Goal: Transaction & Acquisition: Purchase product/service

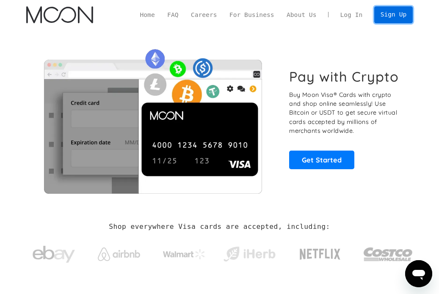
click at [405, 19] on link "Sign Up" at bounding box center [393, 14] width 39 height 17
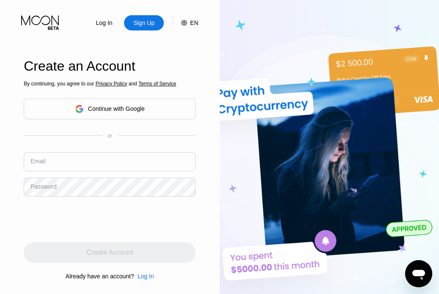
click at [83, 161] on input "text" at bounding box center [110, 161] width 172 height 19
paste input "Aidanunez68@outlook.com"
click at [118, 160] on input "Aidanunez68@outlook.com" at bounding box center [110, 161] width 172 height 19
paste input "Phillip_slater61"
type input "Phillip_slater61@outlook.com"
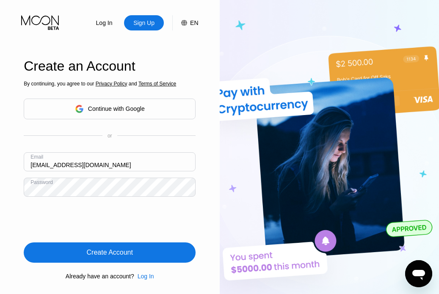
click at [144, 256] on div "Create Account" at bounding box center [110, 252] width 172 height 20
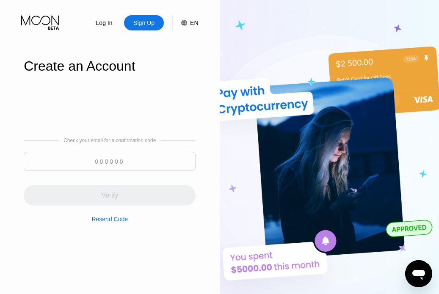
click at [136, 157] on input at bounding box center [110, 161] width 172 height 19
paste input "344192"
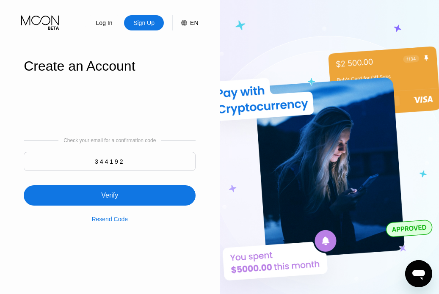
type input "344192"
click at [135, 191] on div "Verify" at bounding box center [110, 195] width 172 height 20
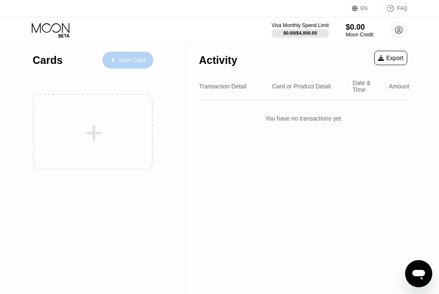
click at [122, 61] on div "New Card" at bounding box center [132, 60] width 26 height 7
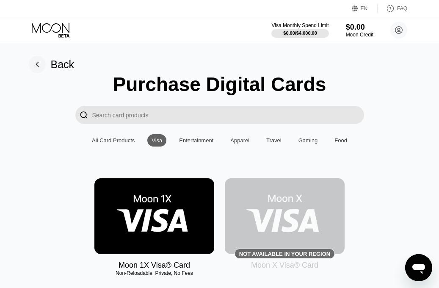
click at [40, 63] on rect at bounding box center [37, 64] width 17 height 17
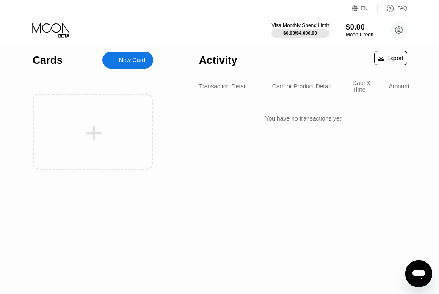
click at [54, 30] on icon at bounding box center [51, 30] width 39 height 15
click at [397, 32] on icon at bounding box center [398, 30] width 5 height 5
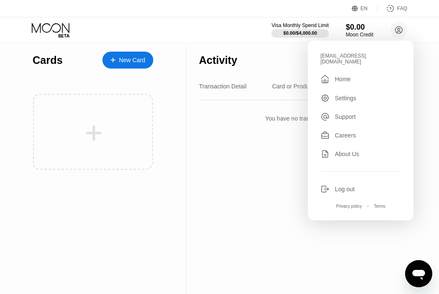
click at [244, 130] on div "You have no transactions yet" at bounding box center [303, 119] width 208 height 24
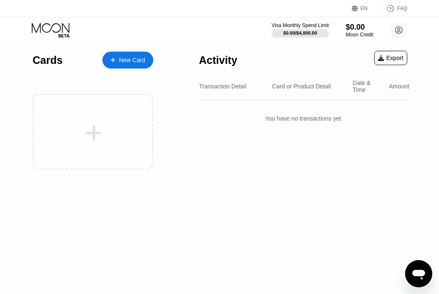
click at [289, 92] on div "Transaction Detail Card or Product Detail Date & Time Amount" at bounding box center [303, 87] width 208 height 28
click at [289, 87] on div "Card or Product Detail" at bounding box center [301, 86] width 59 height 7
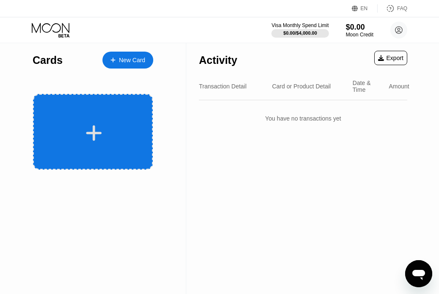
click at [80, 142] on div at bounding box center [93, 133] width 105 height 19
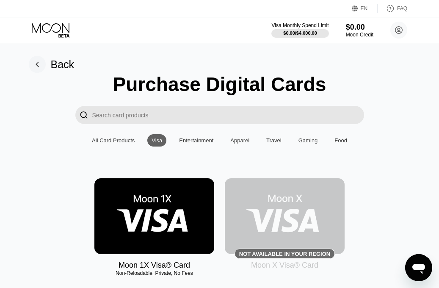
click at [117, 143] on div "All Card Products" at bounding box center [113, 140] width 43 height 6
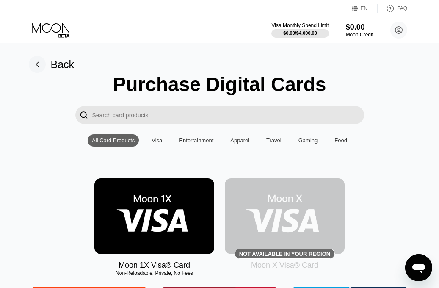
click at [197, 143] on div "Entertainment" at bounding box center [196, 140] width 34 height 6
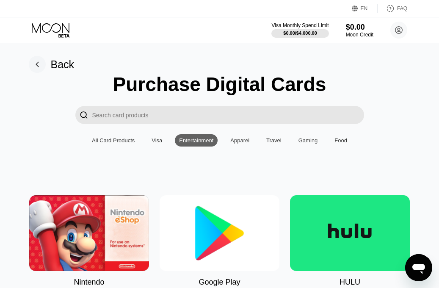
click at [116, 143] on div "All Card Products" at bounding box center [113, 140] width 43 height 6
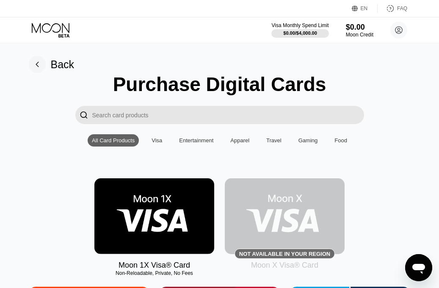
click at [134, 121] on input "Search card products" at bounding box center [228, 115] width 272 height 18
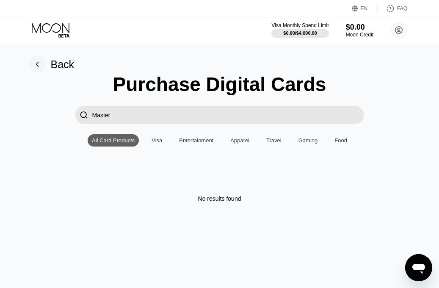
type input "Master"
click at [157, 146] on div "Visa" at bounding box center [156, 140] width 19 height 12
click at [206, 143] on div "Entertainment" at bounding box center [196, 140] width 34 height 6
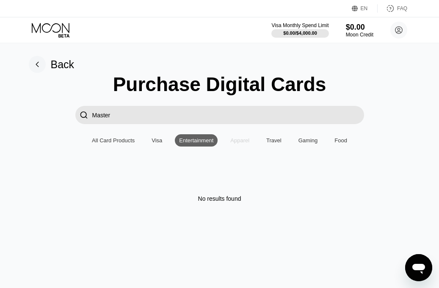
click at [236, 143] on div "Apparel" at bounding box center [239, 140] width 19 height 6
click at [275, 143] on div "Travel" at bounding box center [273, 140] width 15 height 6
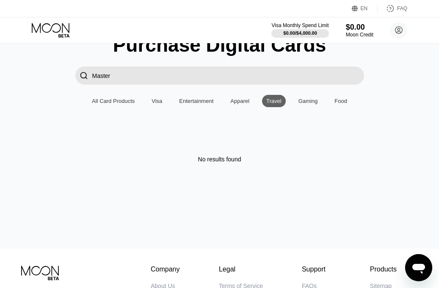
scroll to position [55, 0]
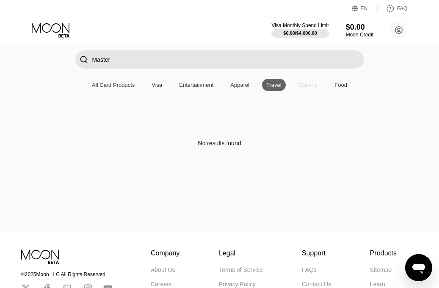
click at [308, 88] on div "Gaming" at bounding box center [307, 85] width 19 height 6
click at [343, 88] on div "Food" at bounding box center [340, 85] width 13 height 6
click at [202, 67] on input "Master" at bounding box center [228, 59] width 272 height 18
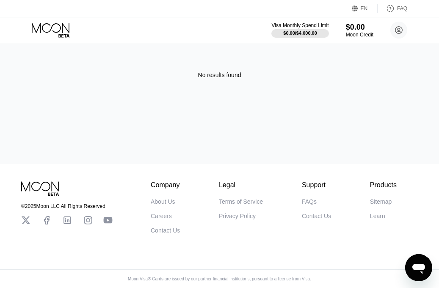
scroll to position [0, 0]
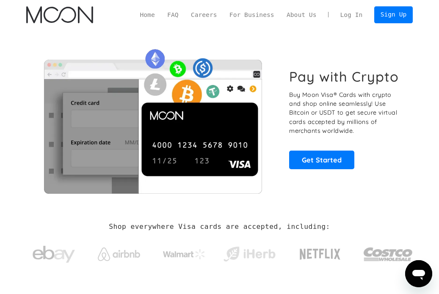
scroll to position [7, 0]
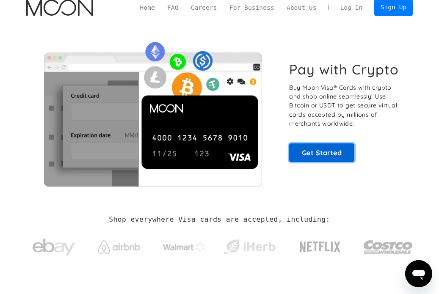
click at [313, 156] on link "Get Started" at bounding box center [321, 152] width 65 height 19
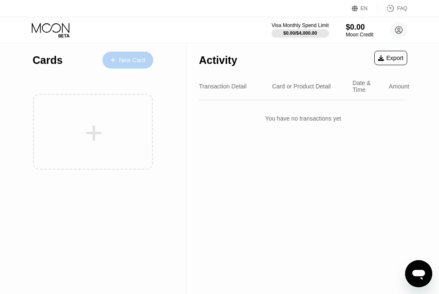
click at [129, 57] on div "New Card" at bounding box center [132, 60] width 26 height 7
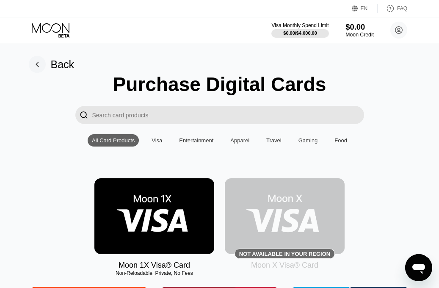
click at [351, 29] on div "$0.00" at bounding box center [359, 26] width 28 height 9
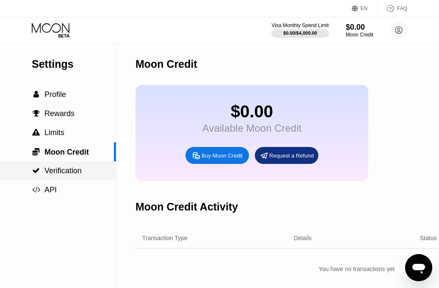
click at [67, 172] on span "Verification" at bounding box center [62, 170] width 37 height 8
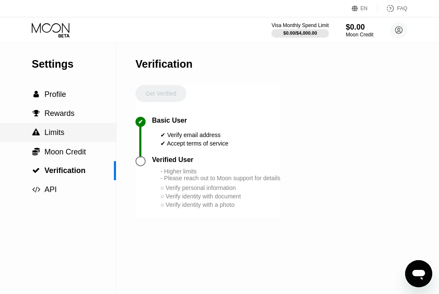
click at [58, 132] on span "Limits" at bounding box center [54, 132] width 20 height 8
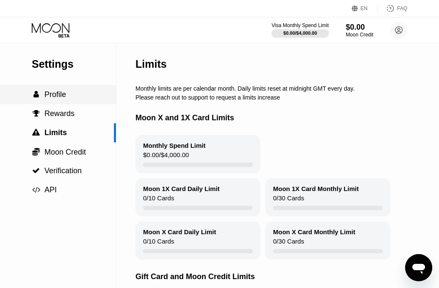
click at [58, 99] on span "Profile" at bounding box center [55, 94] width 22 height 8
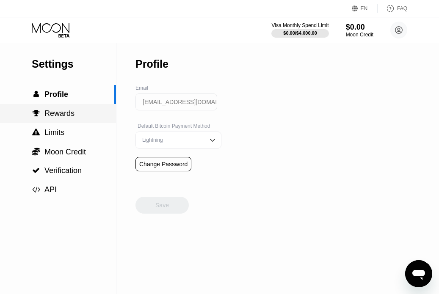
click at [57, 118] on span "Rewards" at bounding box center [59, 113] width 30 height 8
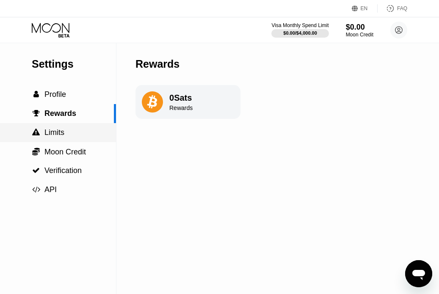
click at [56, 132] on span "Limits" at bounding box center [54, 132] width 20 height 8
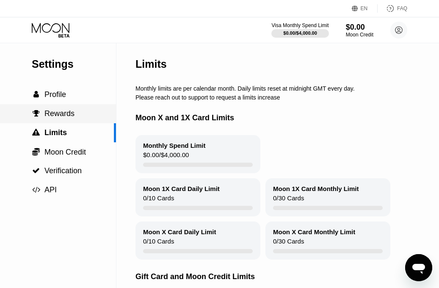
click at [57, 117] on span "Rewards" at bounding box center [59, 113] width 30 height 8
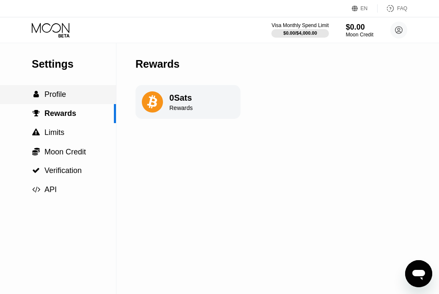
click at [57, 98] on span "Profile" at bounding box center [55, 94] width 22 height 8
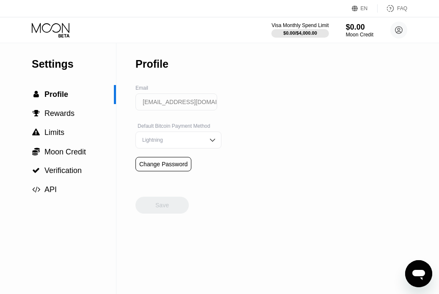
click at [58, 30] on icon at bounding box center [51, 30] width 39 height 15
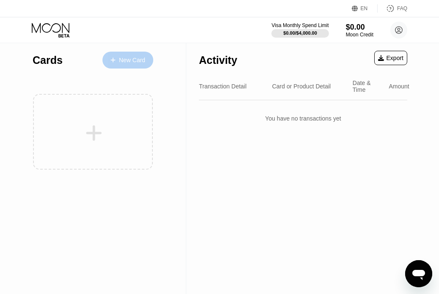
click at [127, 55] on div "New Card" at bounding box center [127, 60] width 51 height 17
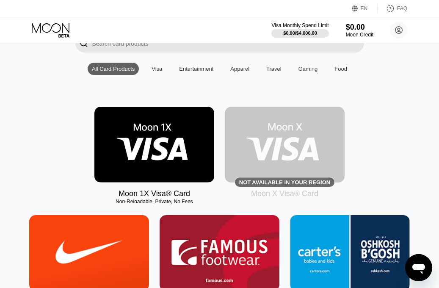
scroll to position [73, 0]
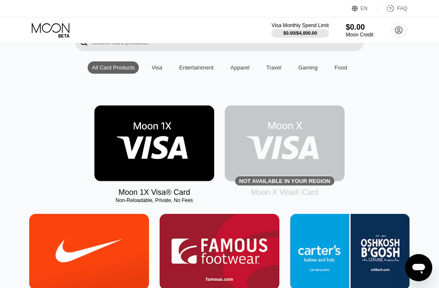
click at [172, 154] on img at bounding box center [154, 143] width 120 height 76
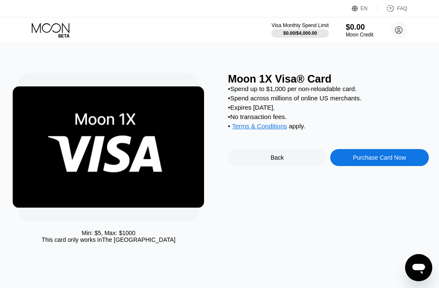
click at [373, 161] on div "Purchase Card Now" at bounding box center [379, 157] width 53 height 7
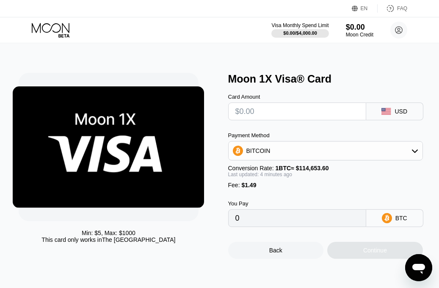
click at [306, 118] on input "text" at bounding box center [297, 111] width 124 height 17
type input "$4"
type input "0.00004789"
type input "$42"
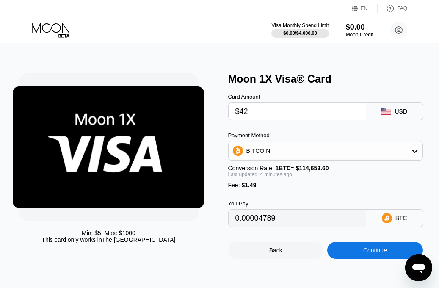
type input "0.00037930"
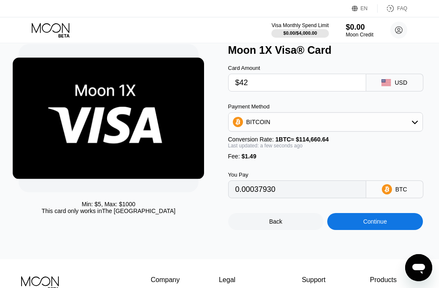
scroll to position [29, 0]
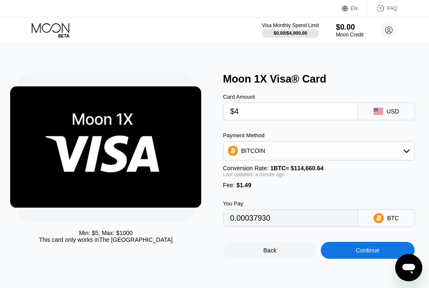
type input "$40"
type input "0.00036186"
type input "$40"
click at [354, 259] on div "Continue" at bounding box center [368, 250] width 94 height 17
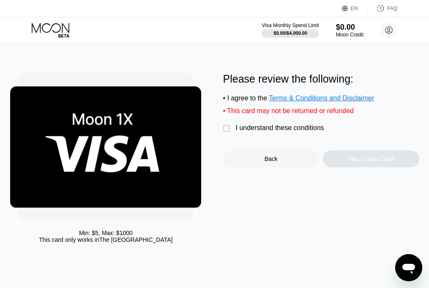
click at [231, 132] on div "" at bounding box center [227, 128] width 8 height 8
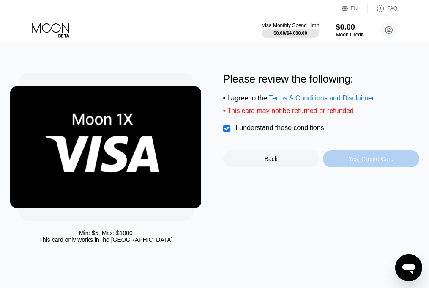
click at [351, 162] on div "Yes, Create Card" at bounding box center [371, 158] width 45 height 7
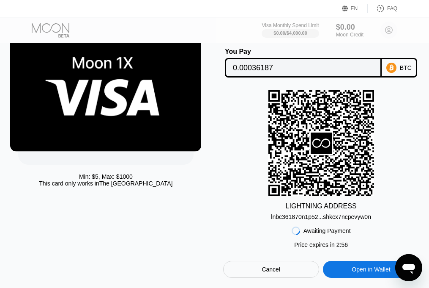
scroll to position [43, 0]
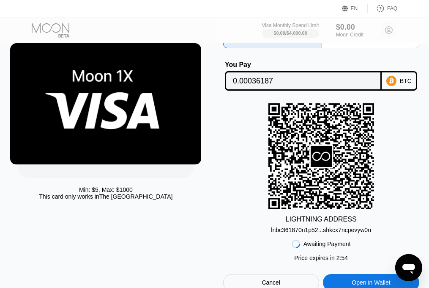
click at [395, 83] on icon at bounding box center [392, 81] width 10 height 10
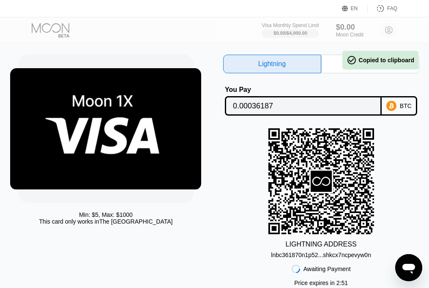
scroll to position [0, 0]
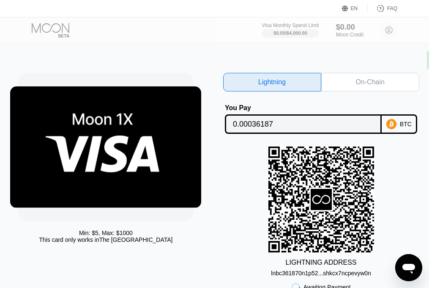
click at [355, 83] on div "On-Chain" at bounding box center [371, 82] width 98 height 19
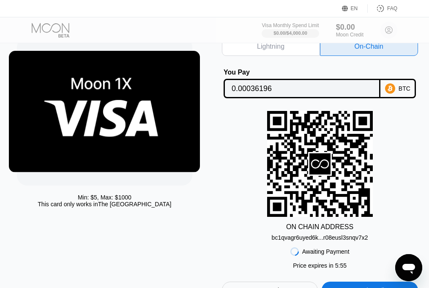
scroll to position [33, 1]
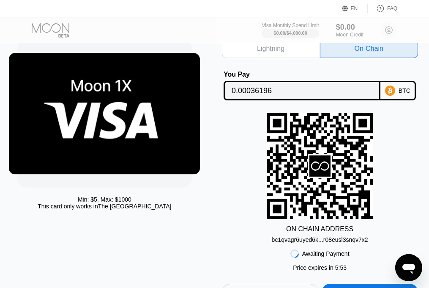
click at [358, 94] on input "0.00036196" at bounding box center [302, 90] width 141 height 17
click at [397, 90] on div "BTC" at bounding box center [399, 90] width 36 height 19
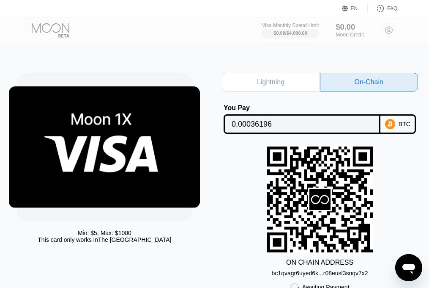
click at [352, 36] on div "$0.00 Moon Credit" at bounding box center [350, 29] width 28 height 15
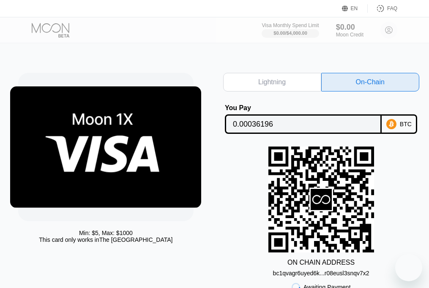
click at [297, 82] on div "Lightning" at bounding box center [272, 82] width 98 height 19
type input "0.00036187"
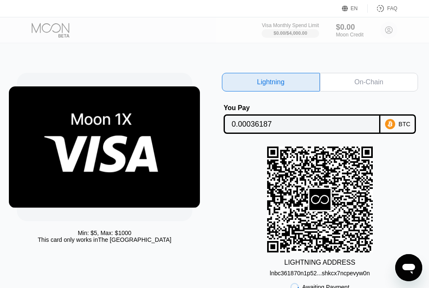
scroll to position [202, 1]
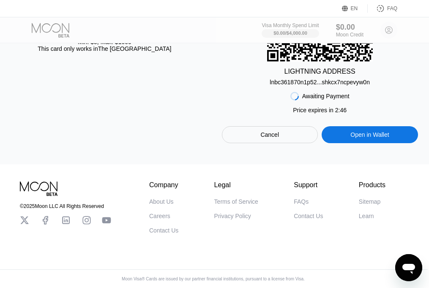
click at [0, 0] on icon at bounding box center [0, 0] width 0 height 0
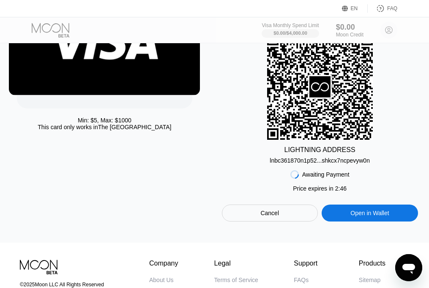
scroll to position [0, 1]
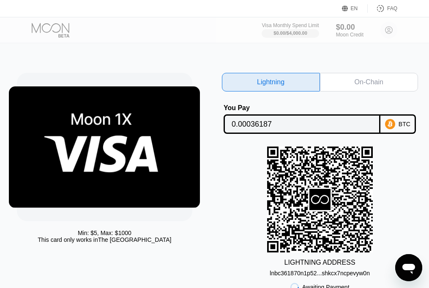
click at [42, 31] on div at bounding box center [58, 30] width 52 height 15
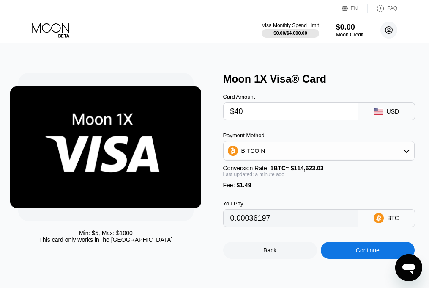
click at [393, 29] on circle at bounding box center [389, 30] width 17 height 17
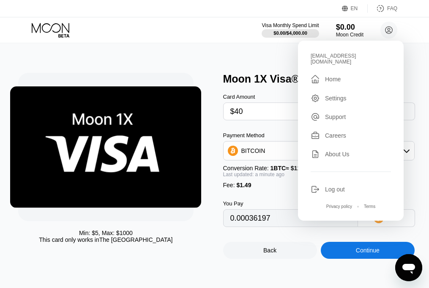
click at [332, 95] on div "Settings" at bounding box center [336, 98] width 22 height 7
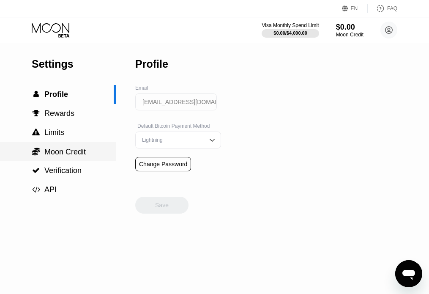
click at [75, 156] on span "Moon Credit" at bounding box center [64, 152] width 41 height 8
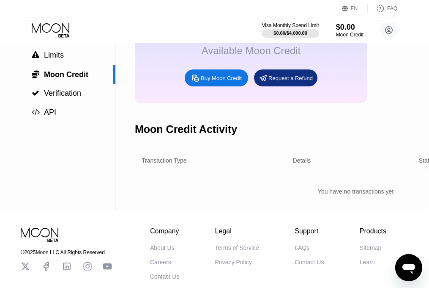
scroll to position [72, 0]
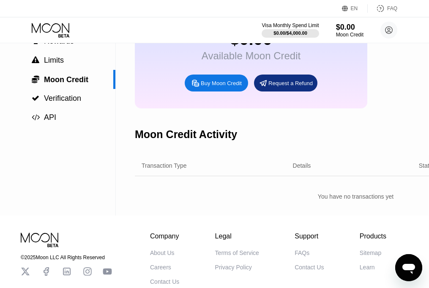
click at [226, 87] on div "Buy Moon Credit" at bounding box center [221, 83] width 41 height 7
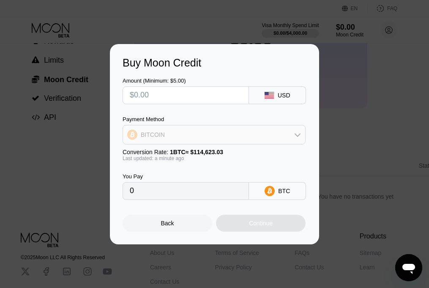
click at [296, 132] on icon at bounding box center [297, 134] width 7 height 7
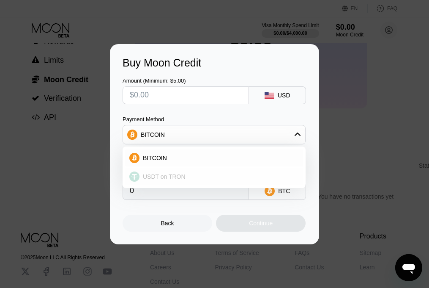
click at [208, 173] on div "USDT on TRON" at bounding box center [220, 176] width 160 height 7
type input "0.00"
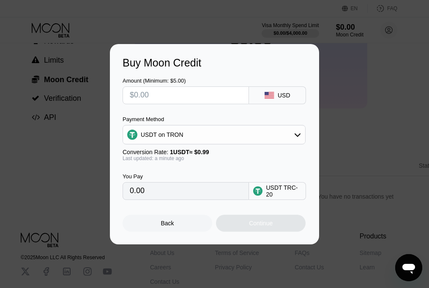
click at [158, 94] on input "text" at bounding box center [186, 95] width 112 height 17
type input "$4"
type input "4.04"
type input "$40"
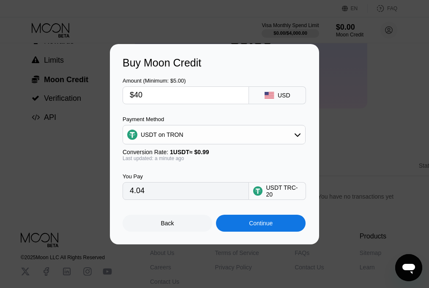
type input "40.40"
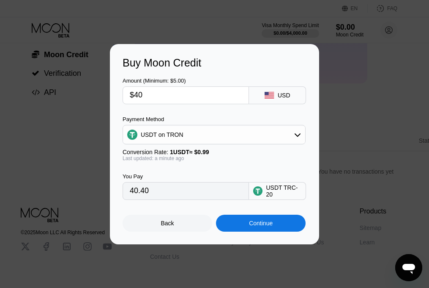
scroll to position [99, 0]
type input "$40"
click at [163, 226] on div "Back" at bounding box center [167, 223] width 13 height 7
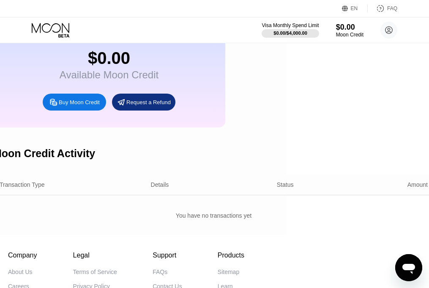
scroll to position [53, 148]
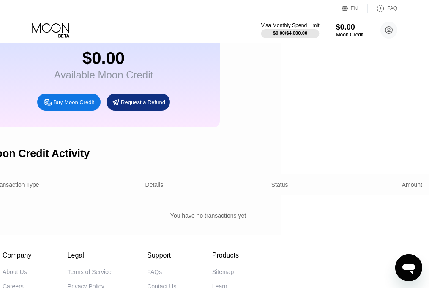
click at [295, 29] on div "$0.00 / $4,000.00" at bounding box center [290, 32] width 58 height 9
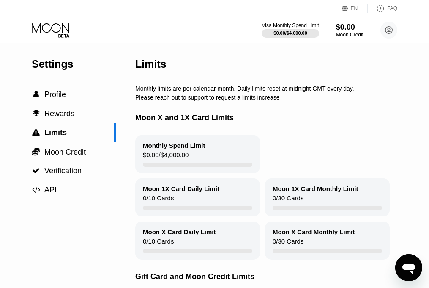
click at [50, 30] on icon at bounding box center [51, 28] width 38 height 10
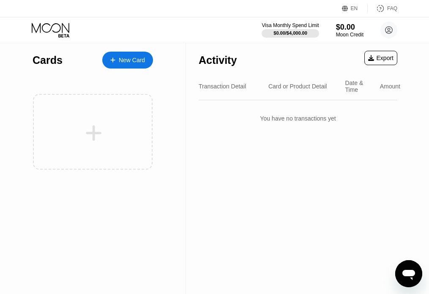
click at [121, 64] on div "New Card" at bounding box center [127, 60] width 51 height 17
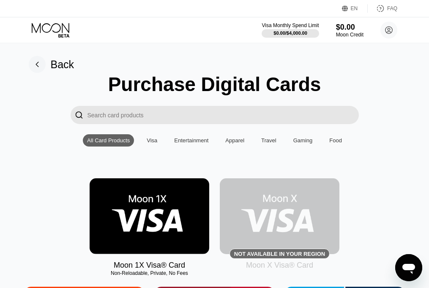
click at [168, 225] on img at bounding box center [150, 216] width 120 height 76
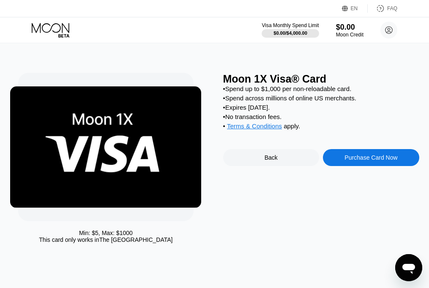
click at [362, 161] on div "Purchase Card Now" at bounding box center [371, 157] width 53 height 7
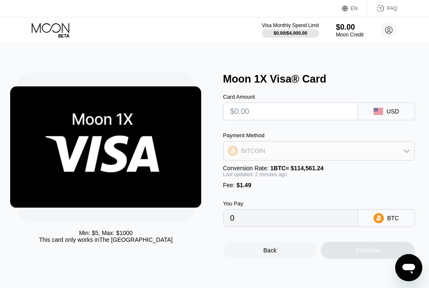
click at [407, 152] on icon at bounding box center [407, 150] width 7 height 7
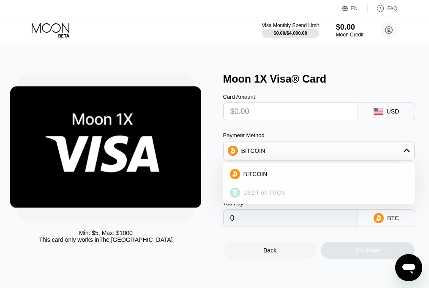
click at [293, 195] on div "USDT on TRON" at bounding box center [324, 192] width 168 height 7
type input "0.00"
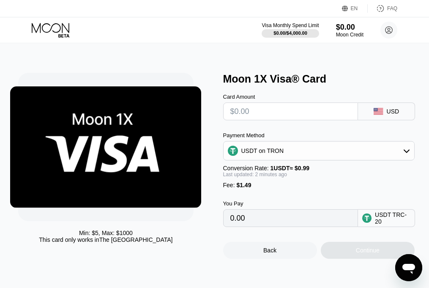
click at [253, 114] on input "text" at bounding box center [291, 111] width 121 height 17
type input "$40"
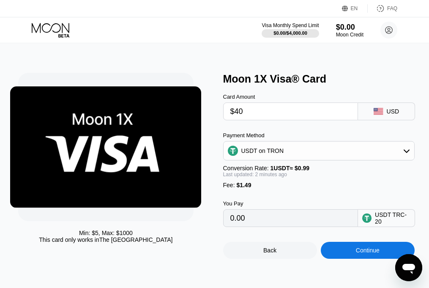
type input "41.91"
type input "$40"
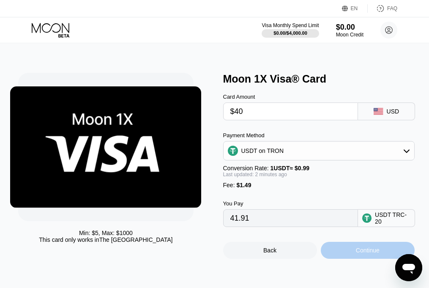
click at [367, 253] on div "Continue" at bounding box center [368, 250] width 24 height 7
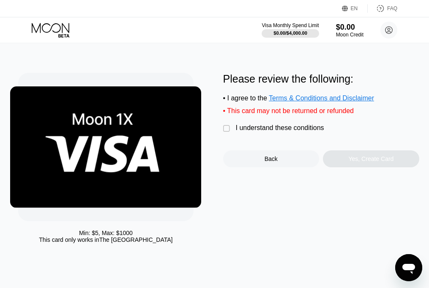
click at [273, 132] on div "I understand these conditions" at bounding box center [280, 128] width 88 height 8
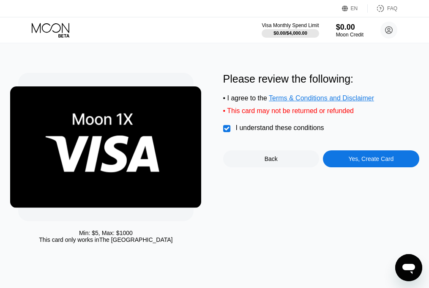
click at [357, 162] on div "Yes, Create Card" at bounding box center [371, 158] width 45 height 7
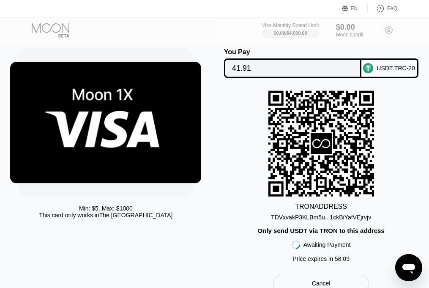
scroll to position [25, 0]
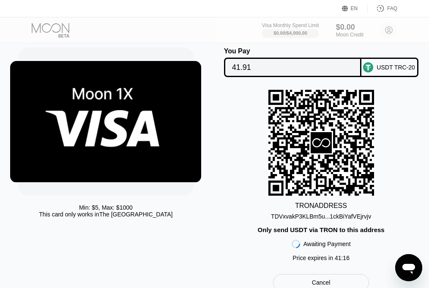
scroll to position [25, 0]
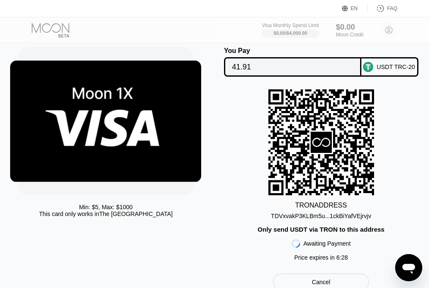
scroll to position [22, 0]
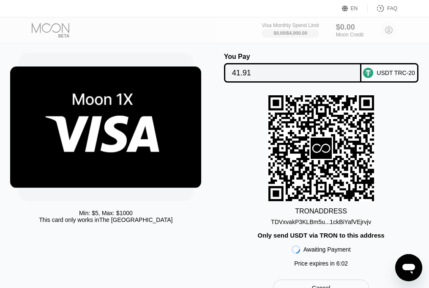
scroll to position [36, 0]
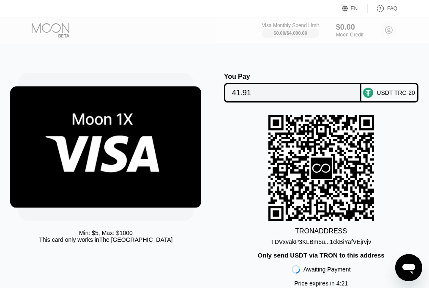
click at [318, 52] on div "Min: $ 5 , Max: $ 1000 This card only works in [GEOGRAPHIC_DATA] You Pay 41.91 …" at bounding box center [215, 190] width 436 height 294
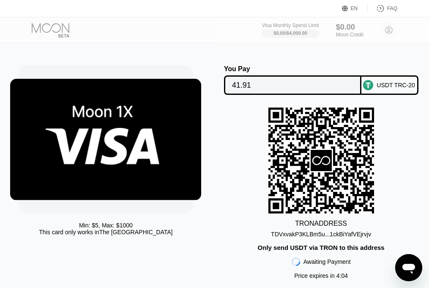
scroll to position [9, 0]
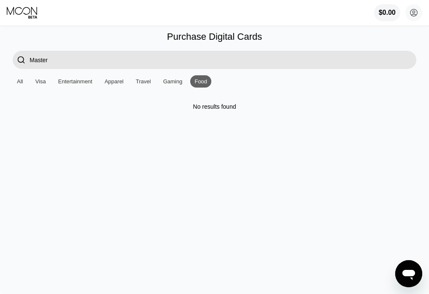
click at [24, 11] on icon at bounding box center [23, 12] width 32 height 13
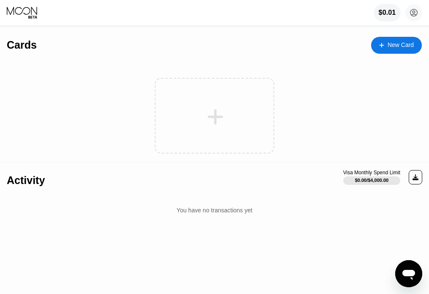
click at [385, 12] on div "$0.01" at bounding box center [387, 13] width 17 height 8
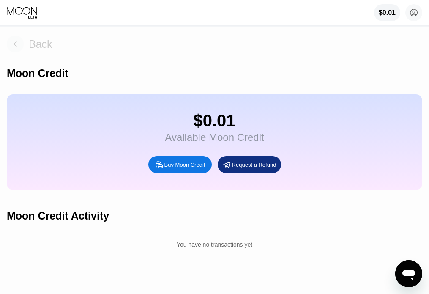
click at [37, 46] on div "Back" at bounding box center [41, 44] width 24 height 12
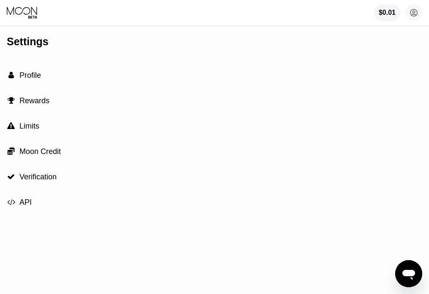
click at [34, 78] on span "Profile" at bounding box center [30, 75] width 22 height 8
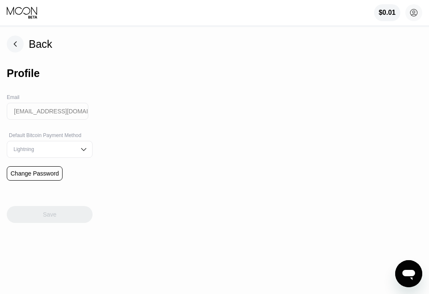
click at [32, 42] on div "Back" at bounding box center [41, 44] width 24 height 12
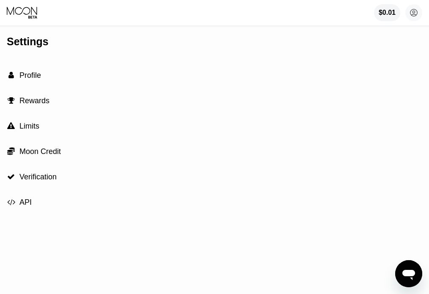
click at [24, 17] on icon at bounding box center [23, 12] width 32 height 13
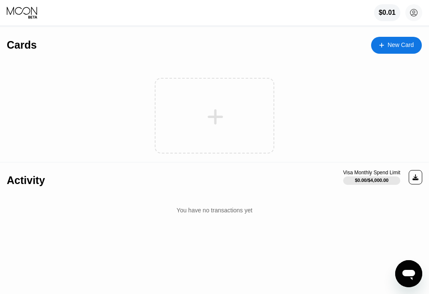
click at [234, 121] on div at bounding box center [215, 116] width 105 height 19
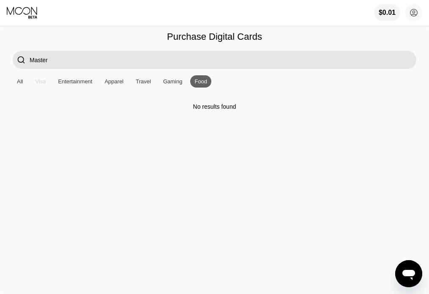
click at [39, 82] on div "Visa" at bounding box center [40, 81] width 11 height 6
click at [20, 83] on div "All" at bounding box center [20, 81] width 6 height 6
click at [25, 14] on icon at bounding box center [23, 12] width 32 height 13
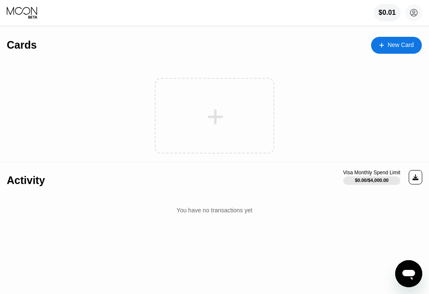
click at [383, 15] on div "$0.01" at bounding box center [387, 13] width 17 height 8
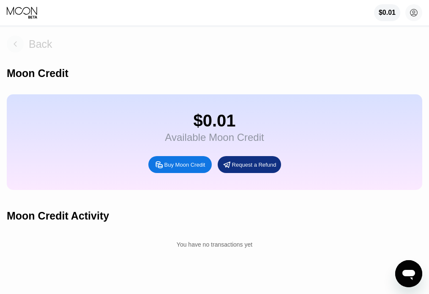
click at [34, 45] on div "Back" at bounding box center [41, 44] width 24 height 12
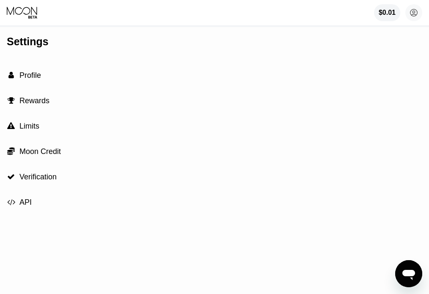
click at [25, 206] on span "API" at bounding box center [25, 202] width 12 height 8
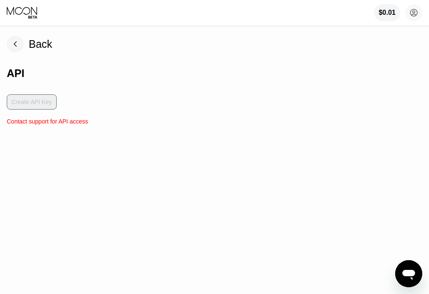
click at [18, 42] on rect at bounding box center [15, 44] width 17 height 17
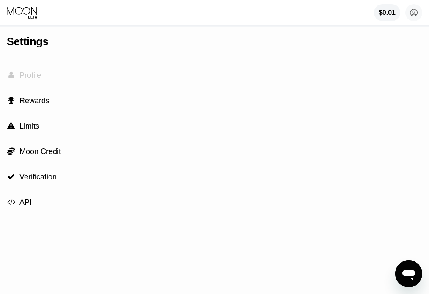
click at [44, 80] on div " Profile" at bounding box center [215, 75] width 416 height 25
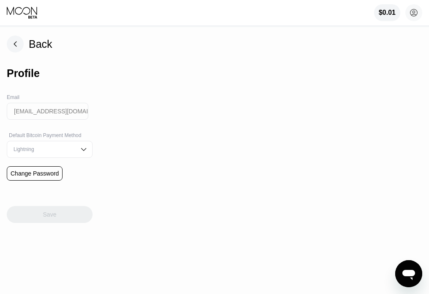
click at [70, 154] on div "Lightning" at bounding box center [50, 149] width 86 height 17
click at [138, 182] on div "Back Profile Email phillip_slater61@outlook.com Default Bitcoin Payment Method …" at bounding box center [214, 160] width 429 height 267
click at [29, 39] on div "Back" at bounding box center [41, 44] width 24 height 12
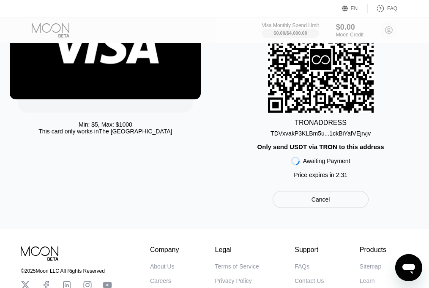
scroll to position [118, 0]
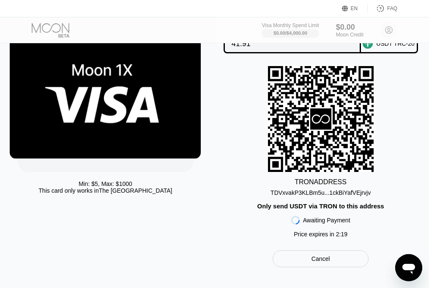
scroll to position [32, 0]
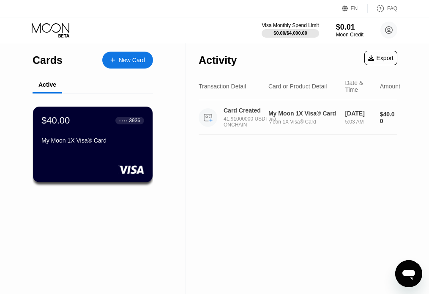
click at [301, 124] on div "Moon 1X Visa® Card" at bounding box center [304, 122] width 70 height 6
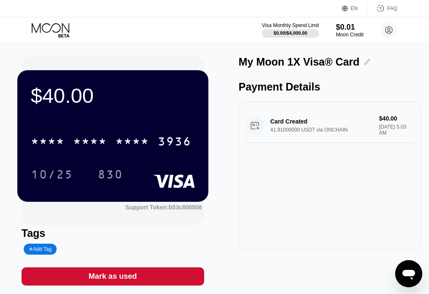
click at [364, 62] on icon at bounding box center [367, 62] width 6 height 6
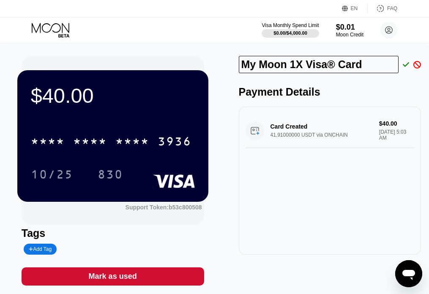
click at [352, 91] on div "Payment Details" at bounding box center [330, 92] width 183 height 12
click at [363, 141] on div "Card Created 41.91000000 USDT via ONCHAIN $40.00 [DATE] 5:03 AM" at bounding box center [330, 130] width 169 height 35
click at [258, 135] on div "Card Created 41.91000000 USDT via ONCHAIN $40.00 [DATE] 5:03 AM" at bounding box center [330, 130] width 169 height 35
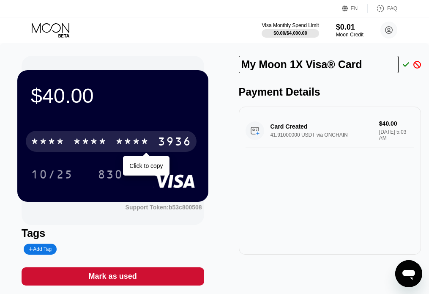
click at [157, 144] on div "* * * * * * * * * * * * 3936" at bounding box center [111, 141] width 171 height 21
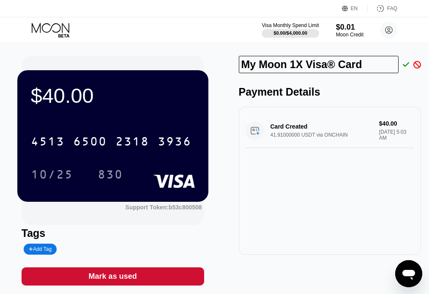
drag, startPoint x: 154, startPoint y: 180, endPoint x: 257, endPoint y: 208, distance: 107.2
click at [257, 208] on div "Card Created 41.91000000 USDT via ONCHAIN $40.00 [DATE] 5:03 AM" at bounding box center [330, 181] width 183 height 148
click at [47, 252] on div "Add Tag" at bounding box center [40, 249] width 23 height 6
click at [100, 229] on div "Tags" at bounding box center [113, 233] width 183 height 12
click at [130, 160] on div "[CREDIT_CARD_NUMBER] 10/25 830" at bounding box center [113, 149] width 164 height 50
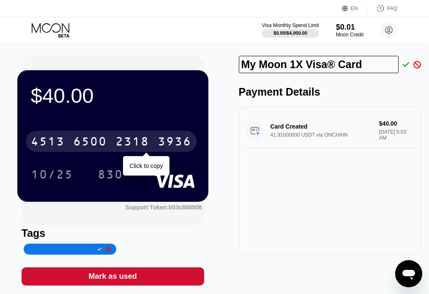
click at [127, 143] on div "2318" at bounding box center [133, 143] width 34 height 14
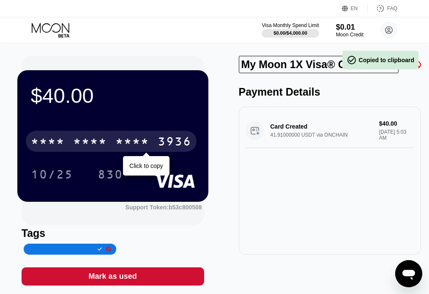
click at [127, 143] on div "* * * *" at bounding box center [133, 143] width 34 height 14
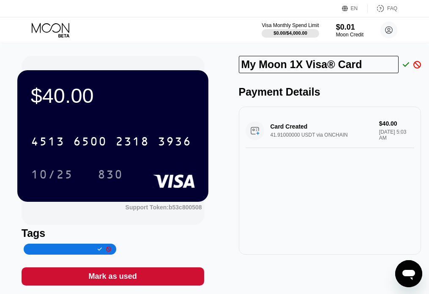
click at [277, 133] on div "Card Created 41.91000000 USDT via ONCHAIN $40.00 [DATE] 5:03 AM" at bounding box center [330, 130] width 169 height 35
click at [306, 137] on div "Card Created 41.91000000 USDT via ONCHAIN $40.00 [DATE] 5:03 AM" at bounding box center [330, 130] width 169 height 35
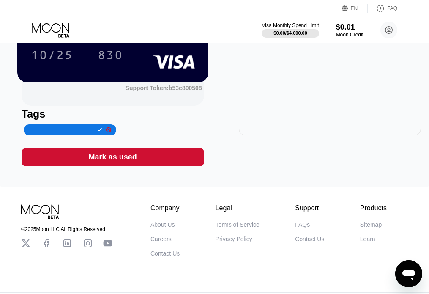
scroll to position [146, 0]
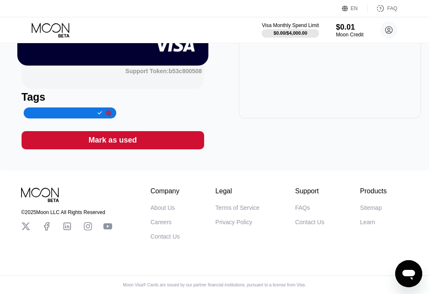
click at [411, 105] on div "Card Created 41.91000000 USDT via ONCHAIN $40.00 [DATE] 5:03 AM" at bounding box center [330, 44] width 183 height 148
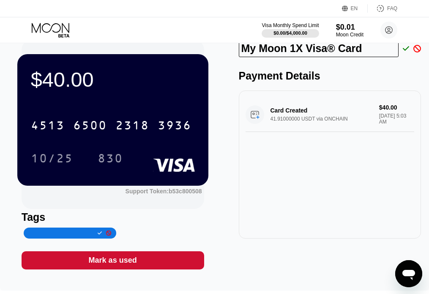
scroll to position [0, 0]
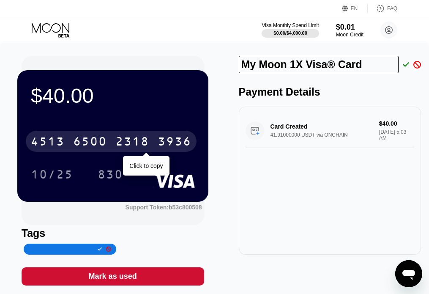
click at [145, 145] on div "2318" at bounding box center [133, 143] width 34 height 14
click at [162, 146] on div "3936" at bounding box center [175, 143] width 34 height 14
click at [141, 143] on div "2318" at bounding box center [133, 143] width 34 height 14
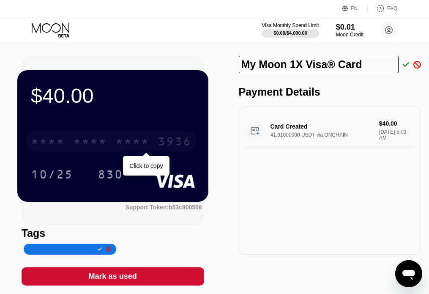
click at [157, 138] on div "* * * * * * * * * * * * 3936" at bounding box center [111, 141] width 171 height 21
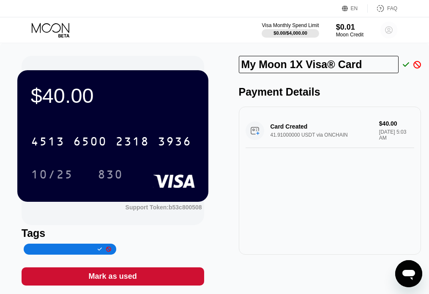
click at [386, 26] on circle at bounding box center [389, 30] width 17 height 17
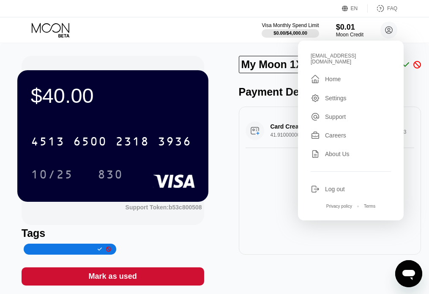
click at [335, 76] on div "Home" at bounding box center [333, 79] width 16 height 7
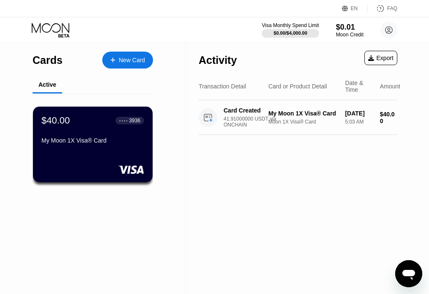
click at [295, 88] on div "Card or Product Detail" at bounding box center [298, 86] width 59 height 7
click at [385, 90] on div "Amount" at bounding box center [390, 86] width 20 height 7
click at [209, 121] on icon at bounding box center [208, 117] width 8 height 7
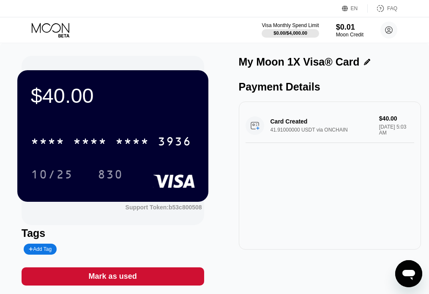
click at [256, 132] on div "Card Created 41.91000000 USDT via ONCHAIN $40.00 [DATE] 5:03 AM" at bounding box center [330, 125] width 169 height 35
click at [261, 132] on div "Card Created 41.91000000 USDT via ONCHAIN $40.00 [DATE] 5:03 AM" at bounding box center [330, 125] width 169 height 35
click at [253, 132] on div "Card Created 41.91000000 USDT via ONCHAIN $40.00 [DATE] 5:03 AM" at bounding box center [330, 125] width 169 height 35
click at [289, 136] on div "Card Created 41.91000000 USDT via ONCHAIN $40.00 [DATE] 5:03 AM" at bounding box center [330, 125] width 169 height 35
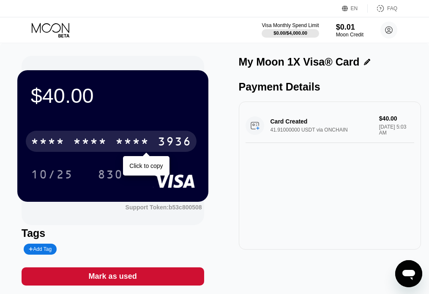
click at [132, 145] on div "* * * *" at bounding box center [133, 143] width 34 height 14
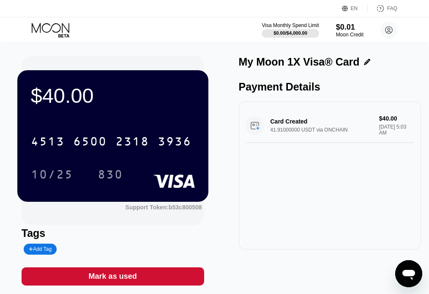
click at [278, 93] on div "Payment Details" at bounding box center [330, 87] width 183 height 12
click at [409, 273] on icon "Open messaging window" at bounding box center [409, 275] width 13 height 10
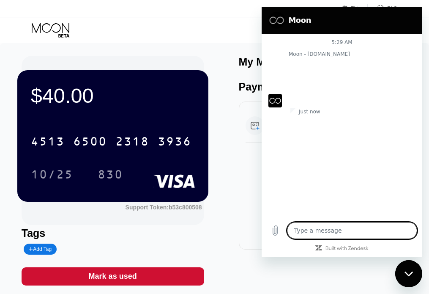
click at [333, 233] on textarea at bounding box center [352, 230] width 130 height 17
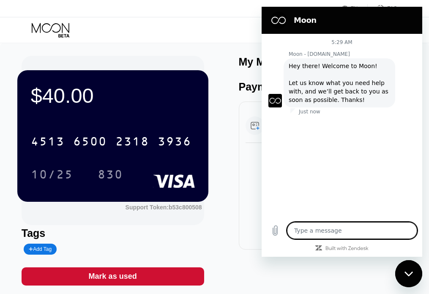
type textarea "x"
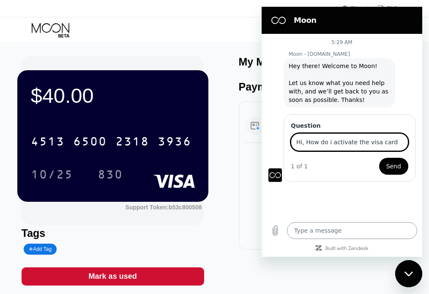
type input "Hi, How do i activate the visa card"
click at [380, 158] on button "Send" at bounding box center [394, 166] width 29 height 17
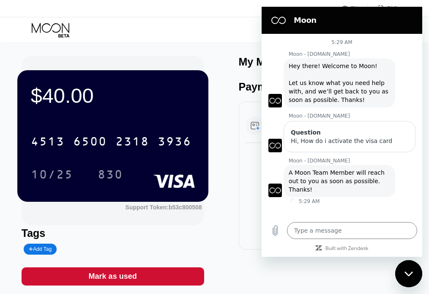
click at [301, 214] on div "5:29 AM Moon - [DOMAIN_NAME] Moon - [DOMAIN_NAME] says: Hey there! Welcome to M…" at bounding box center [342, 125] width 161 height 183
click at [412, 275] on icon "Close messaging window" at bounding box center [409, 274] width 9 height 6
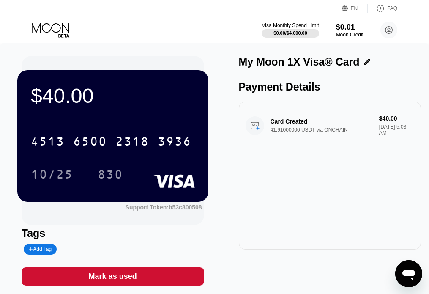
click at [411, 275] on icon "Open messaging window" at bounding box center [409, 275] width 13 height 10
type textarea "x"
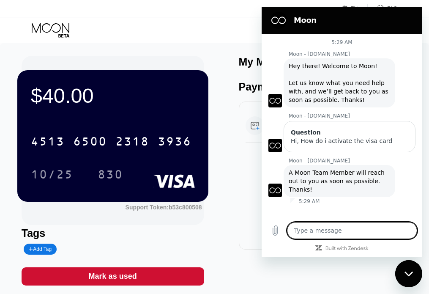
click at [330, 232] on textarea at bounding box center [352, 230] width 130 height 17
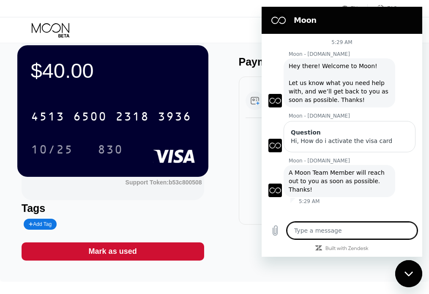
scroll to position [24, 0]
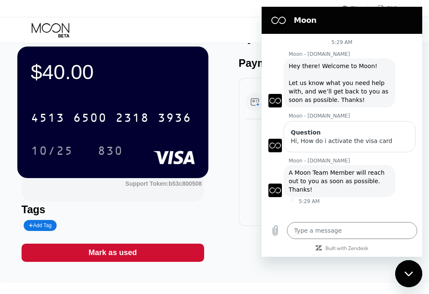
click at [338, 241] on div "Type a message x" at bounding box center [342, 230] width 161 height 27
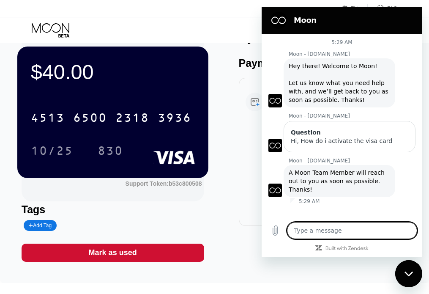
click at [335, 229] on textarea at bounding box center [352, 230] width 130 height 17
type textarea "?"
type textarea "x"
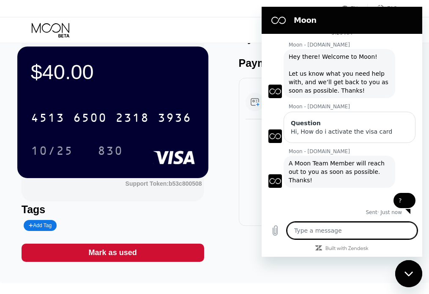
scroll to position [10, 0]
click at [331, 227] on textarea at bounding box center [352, 230] width 130 height 17
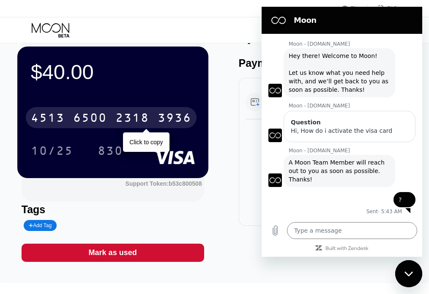
click at [127, 114] on div "2318" at bounding box center [133, 119] width 34 height 14
